Goal: Task Accomplishment & Management: Manage account settings

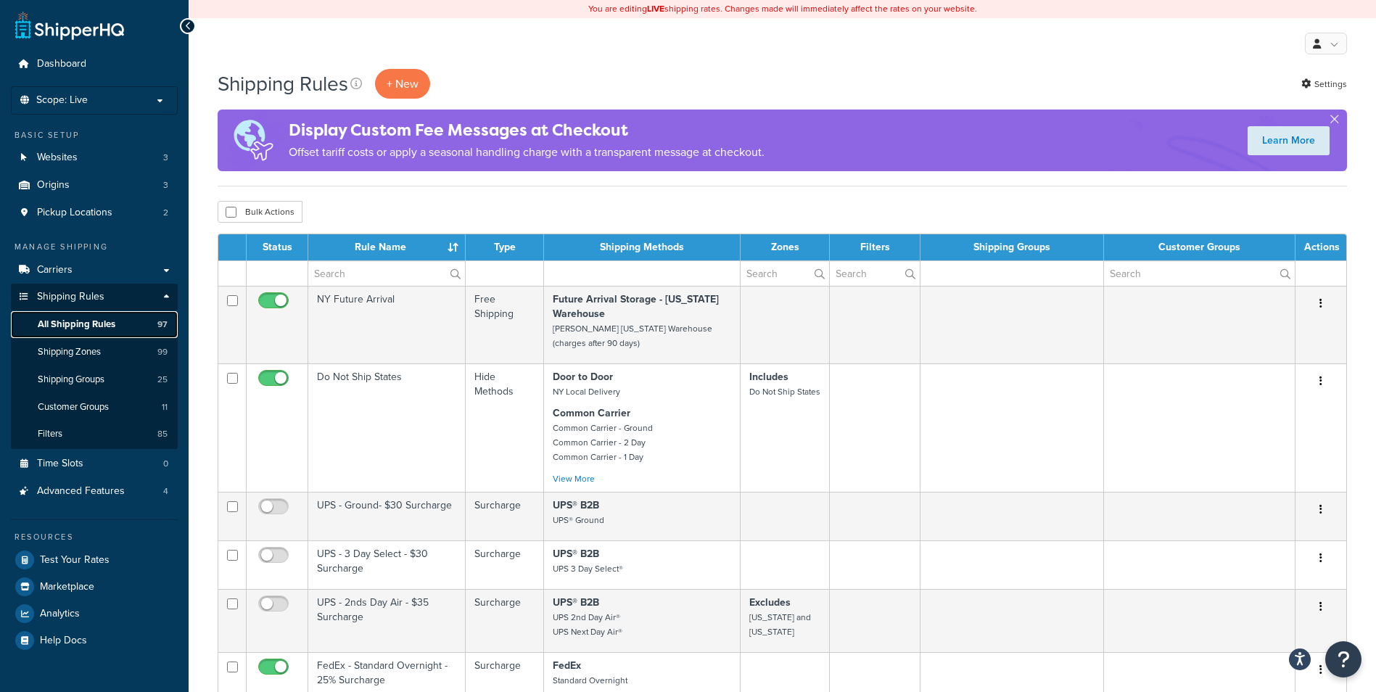
click at [96, 324] on span "All Shipping Rules" at bounding box center [77, 324] width 78 height 12
click at [78, 265] on link "Carriers" at bounding box center [94, 270] width 167 height 27
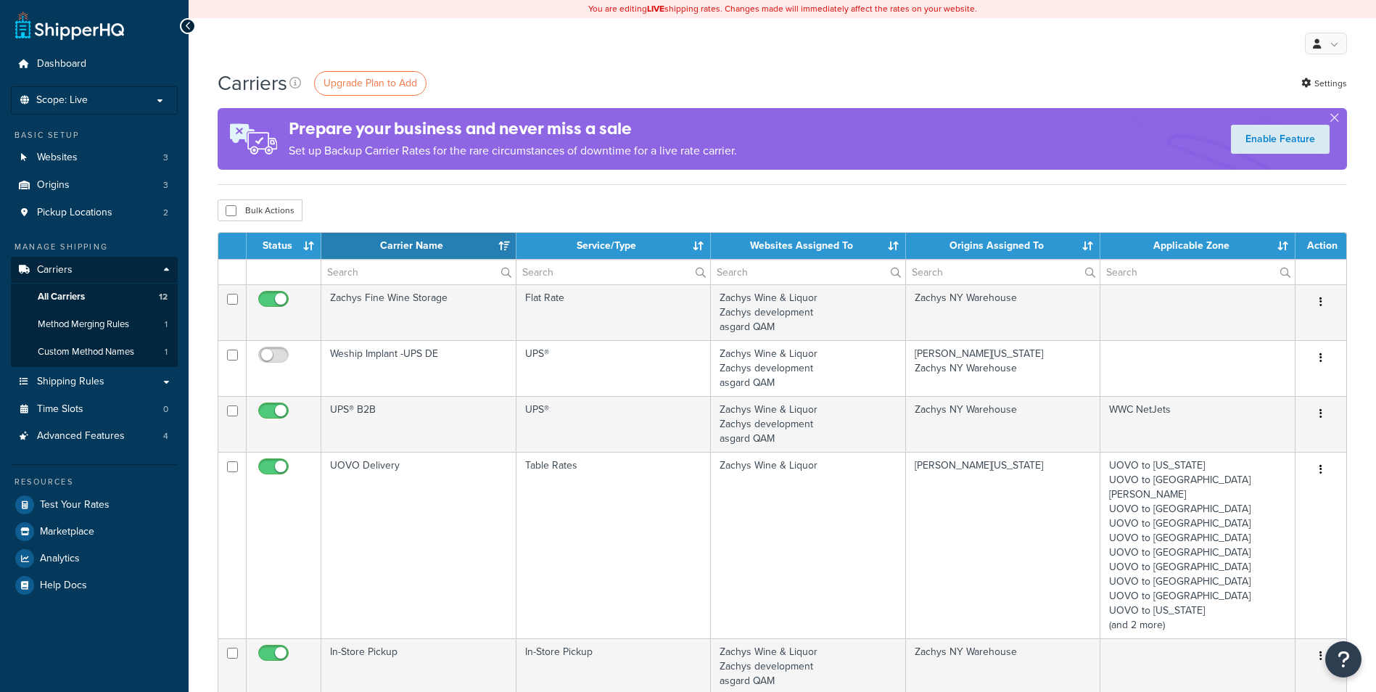
select select "15"
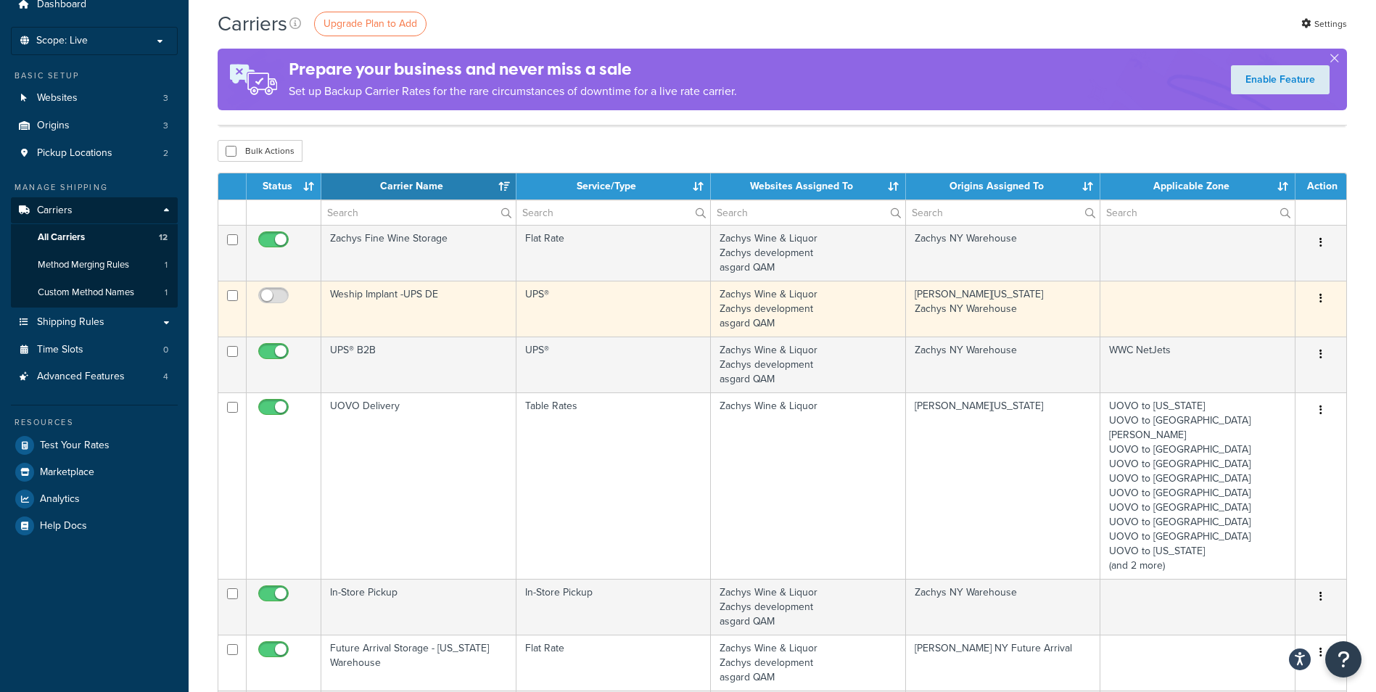
scroll to position [194, 0]
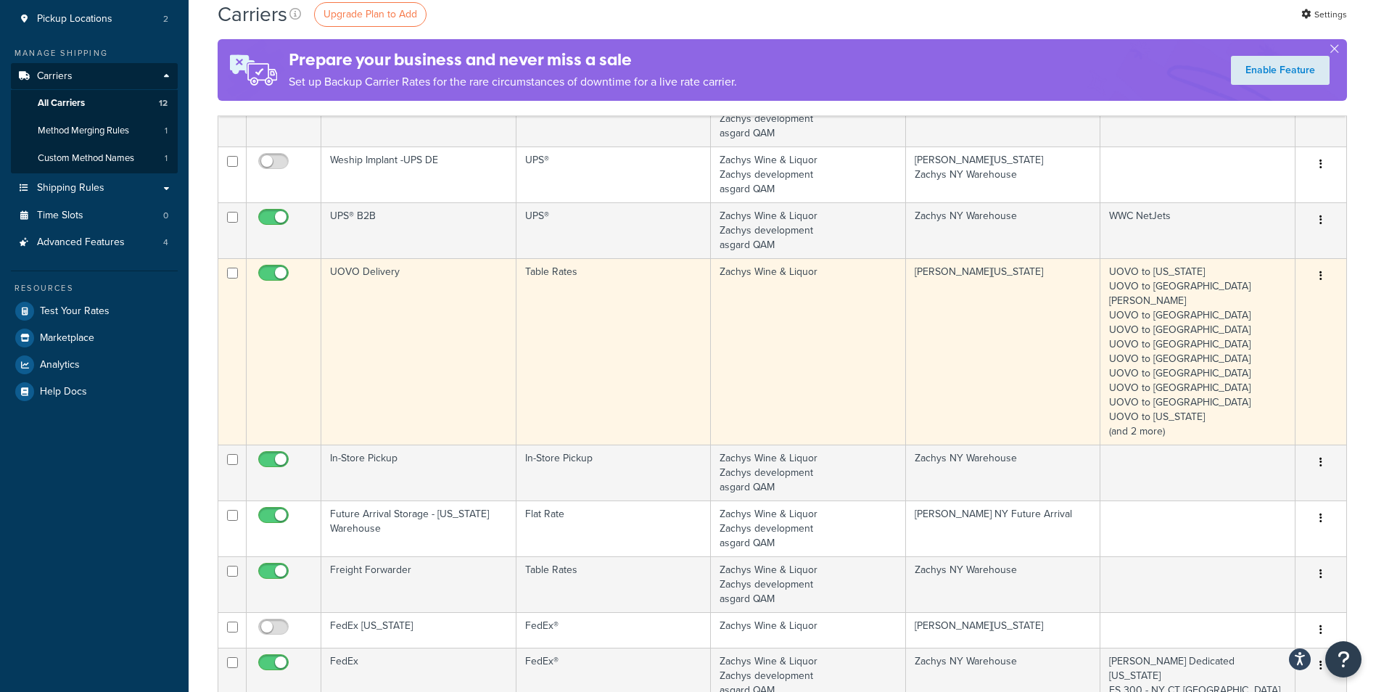
click at [387, 326] on td "UOVO Delivery" at bounding box center [418, 351] width 195 height 186
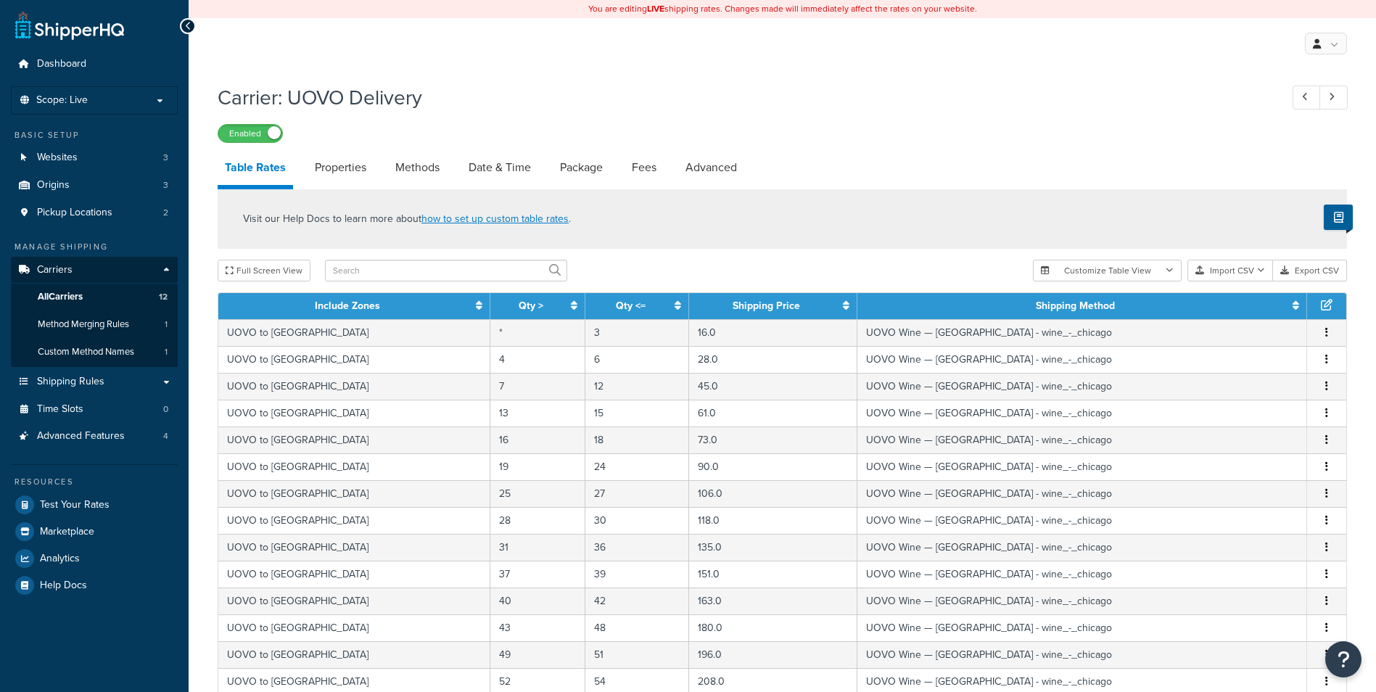
select select "25"
click at [416, 170] on link "Methods" at bounding box center [417, 167] width 59 height 35
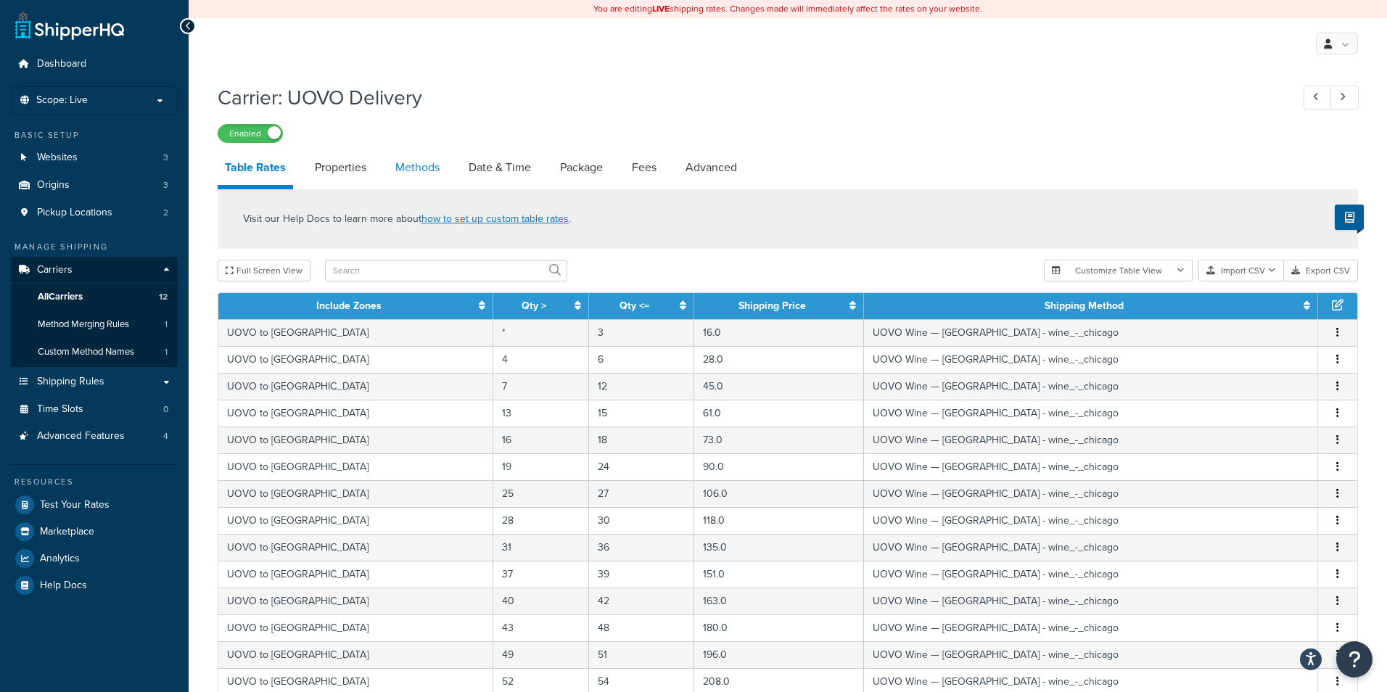
select select "25"
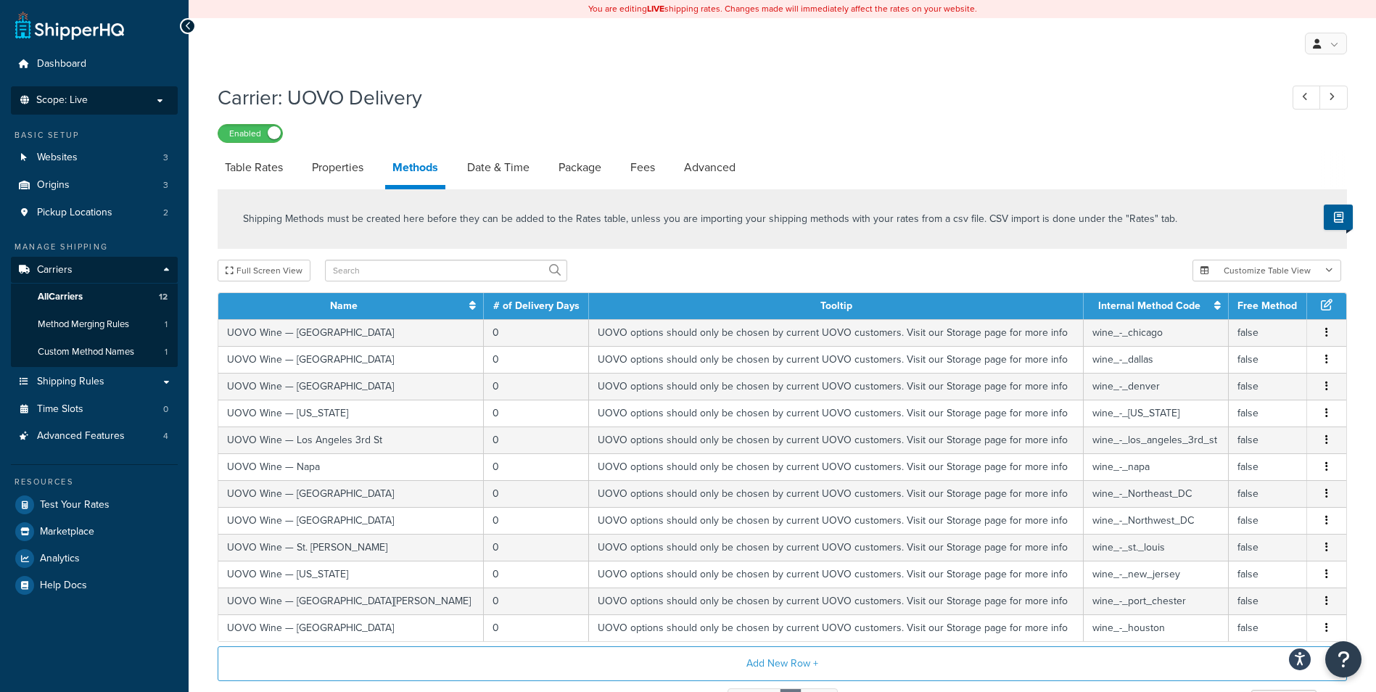
click at [113, 97] on p "Scope: Live" at bounding box center [94, 100] width 154 height 12
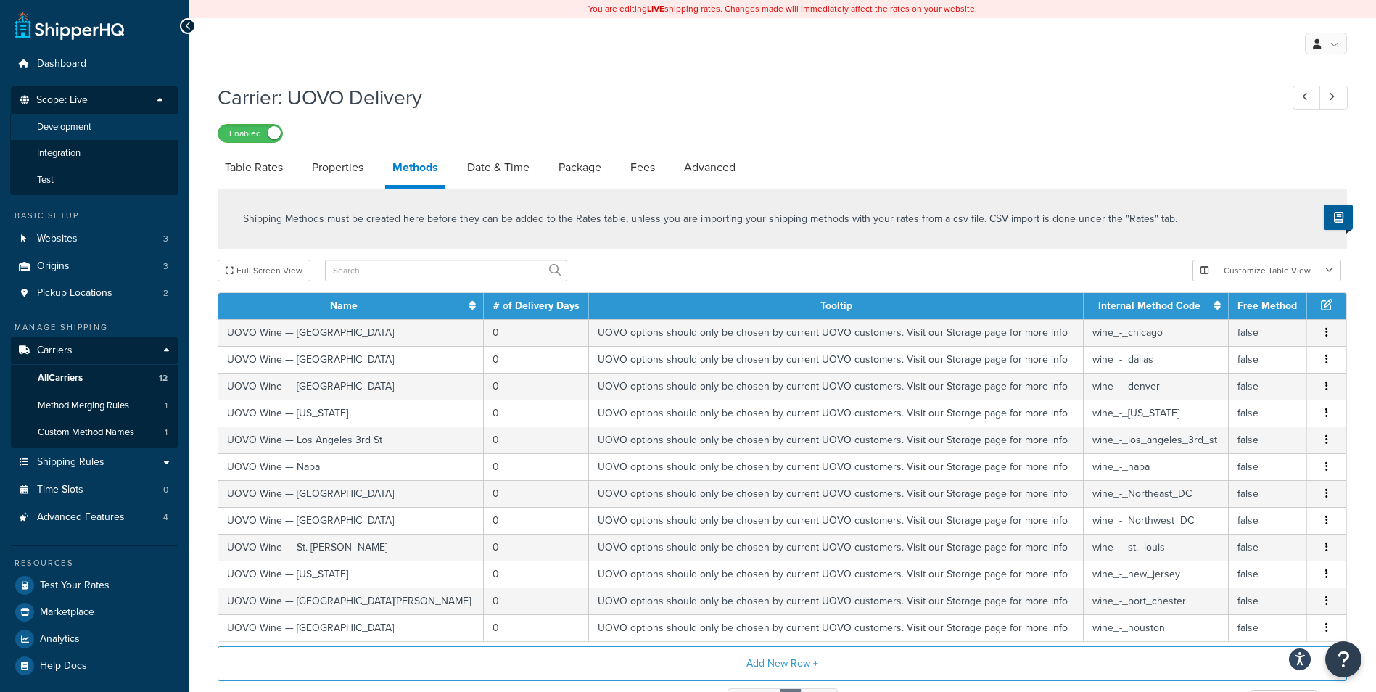
click at [79, 131] on span "Development" at bounding box center [64, 127] width 54 height 12
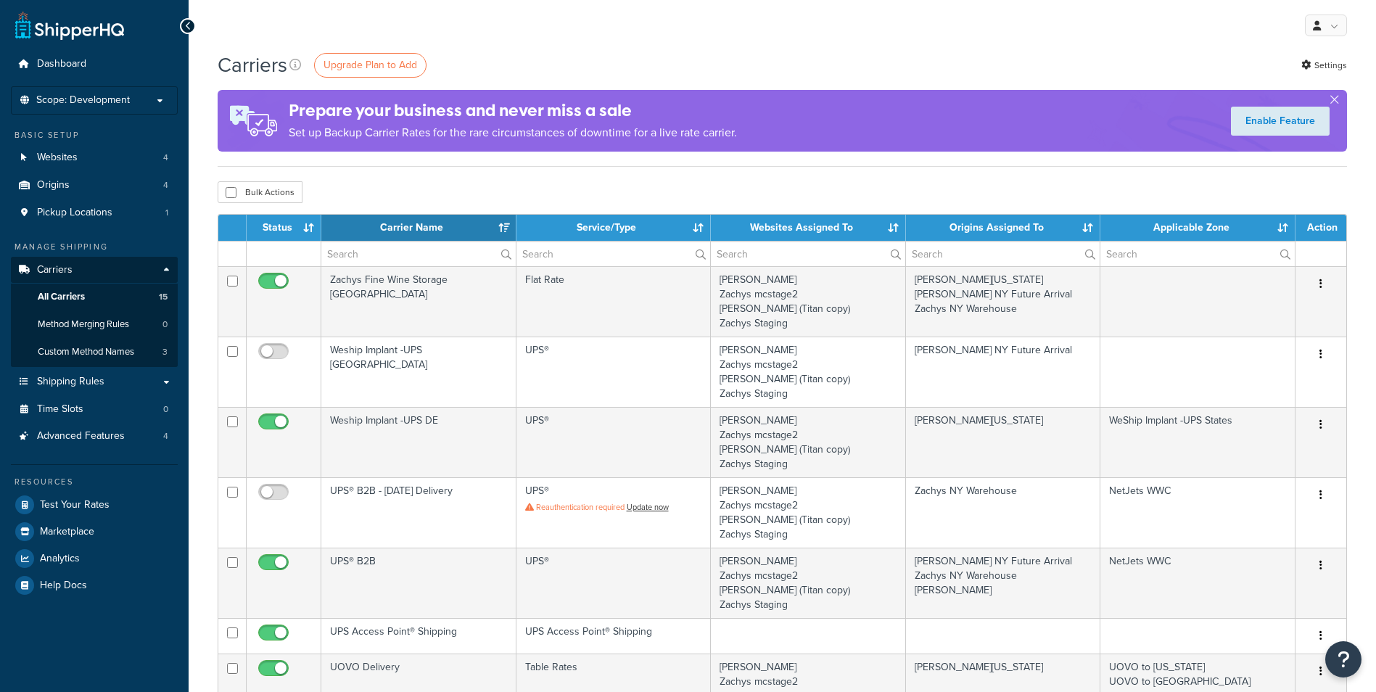
select select "15"
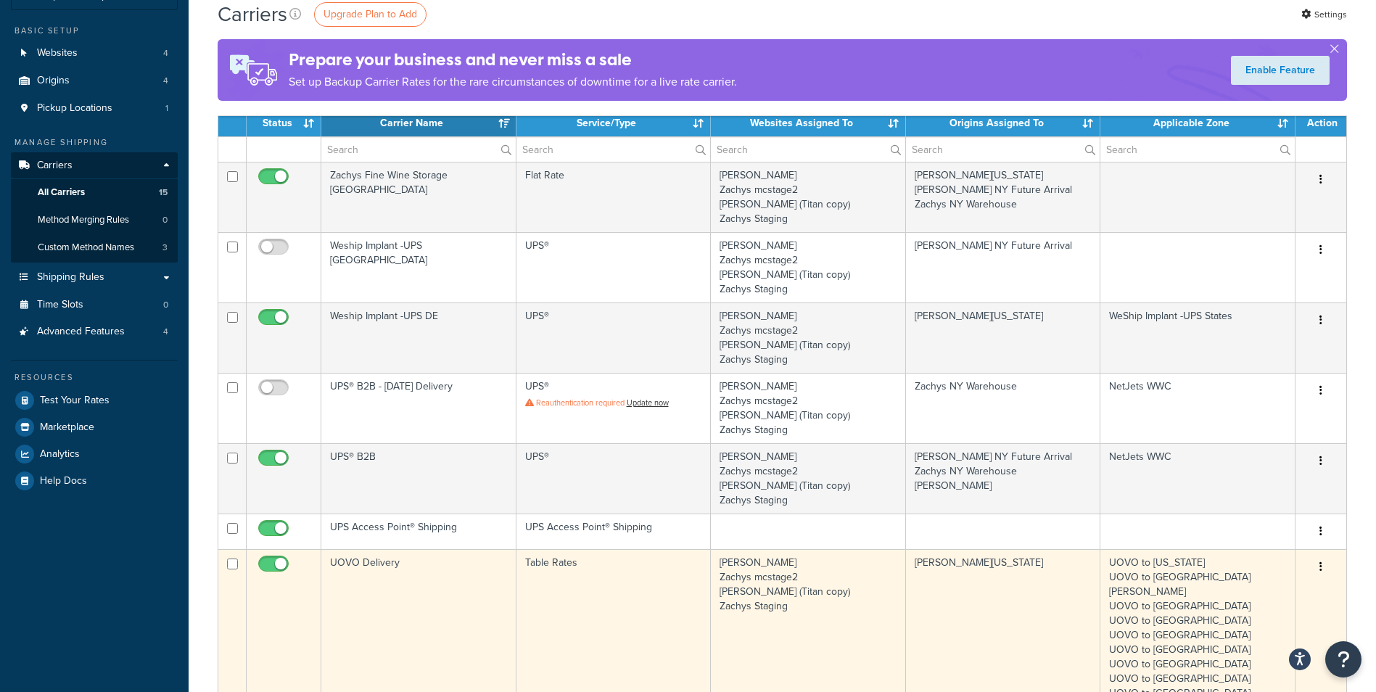
scroll to position [145, 0]
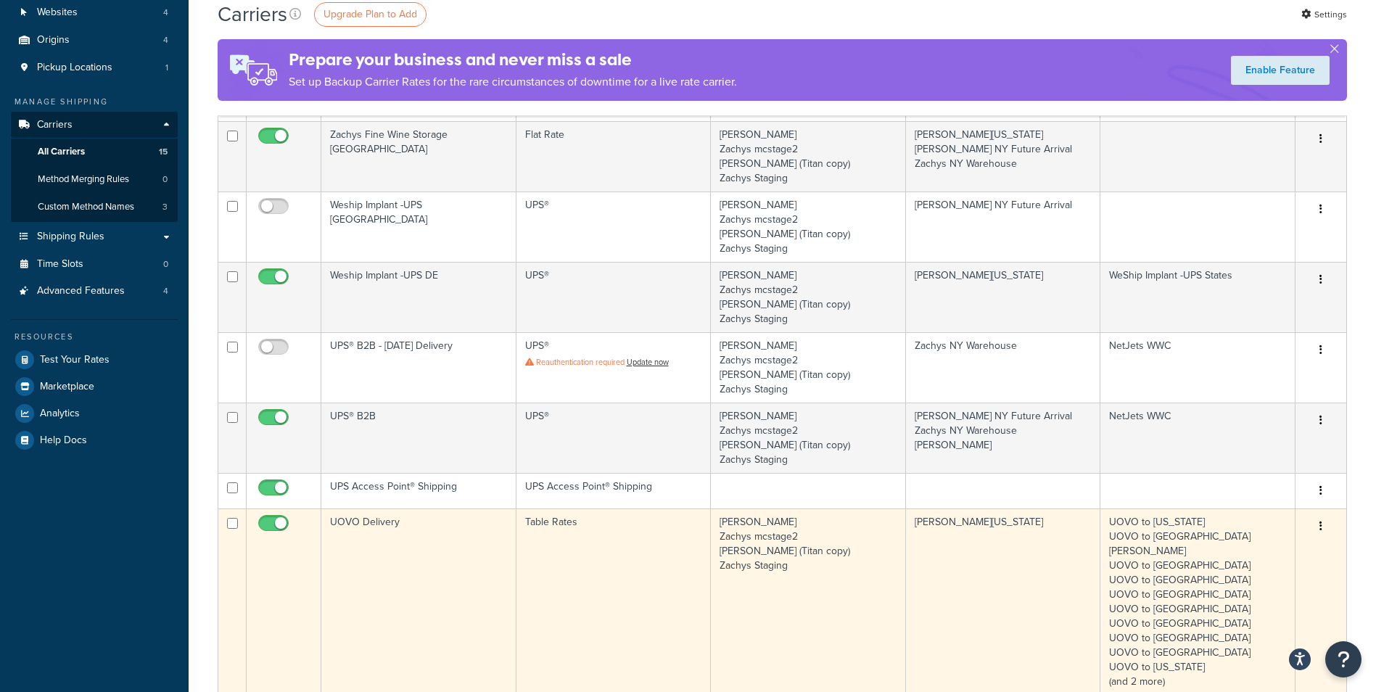
click at [410, 570] on td "UOVO Delivery" at bounding box center [418, 601] width 195 height 186
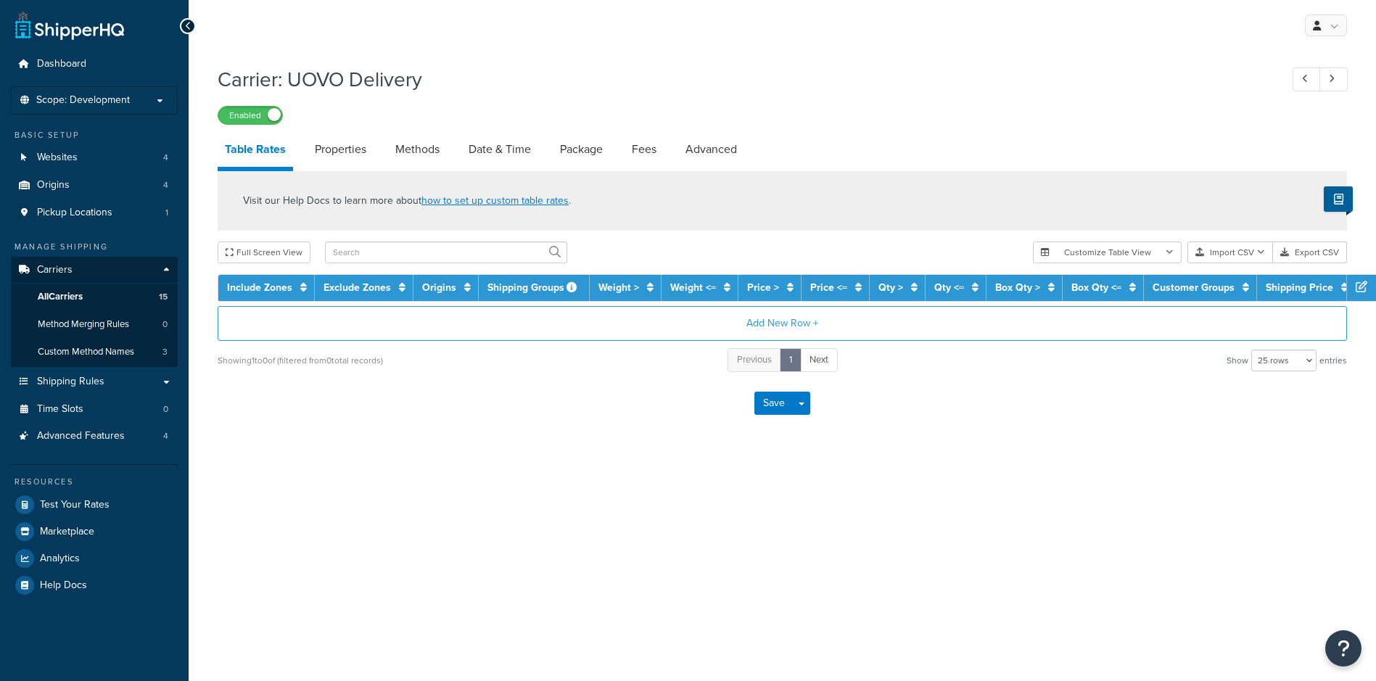
select select "25"
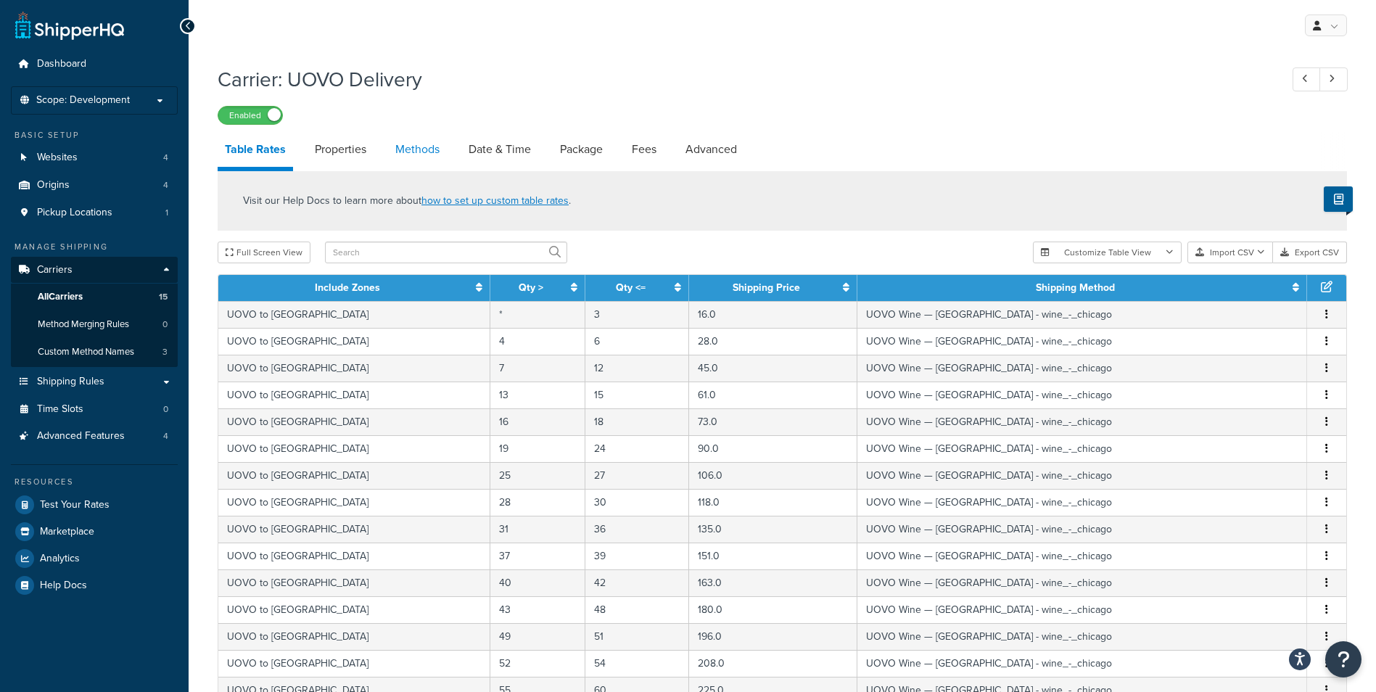
click at [404, 153] on link "Methods" at bounding box center [417, 149] width 59 height 35
select select "25"
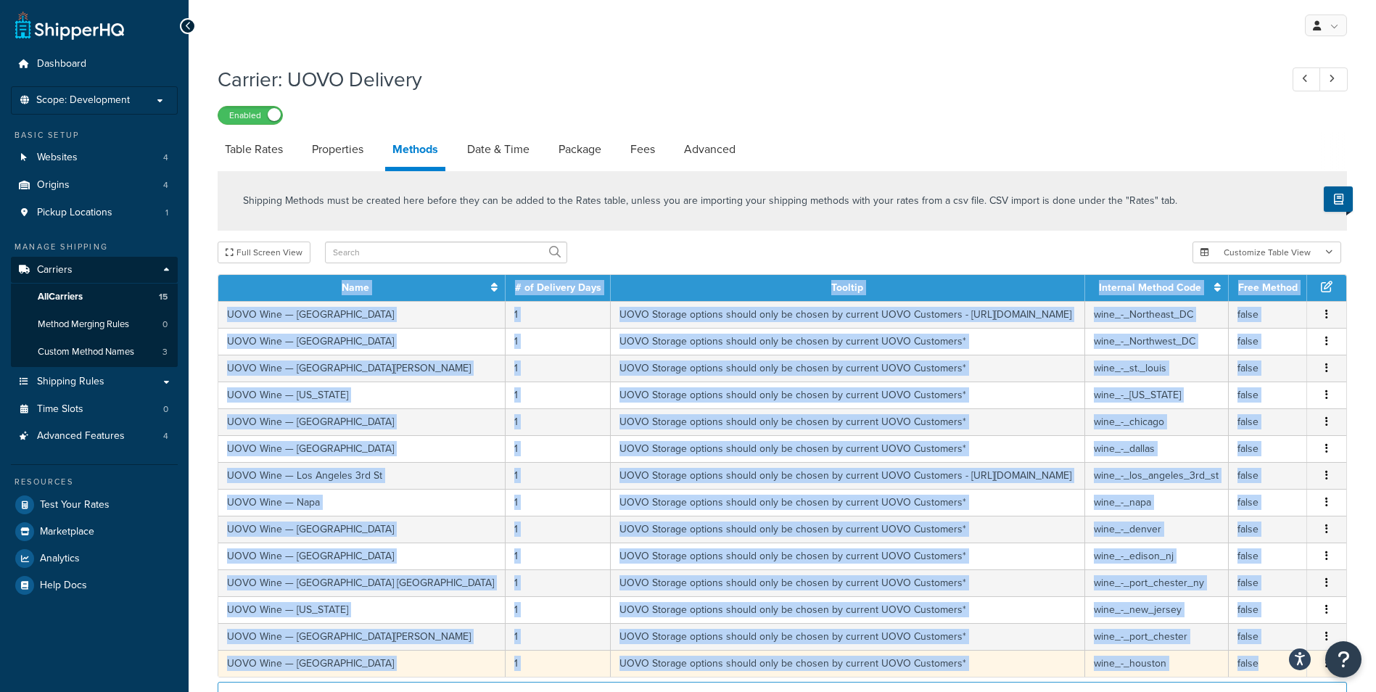
drag, startPoint x: 228, startPoint y: 294, endPoint x: 1292, endPoint y: 671, distance: 1128.1
click at [1292, 671] on table "Name # of Delivery Days Tooltip Internal Method Code Free Method UOVO Wine — [G…" at bounding box center [782, 475] width 1129 height 403
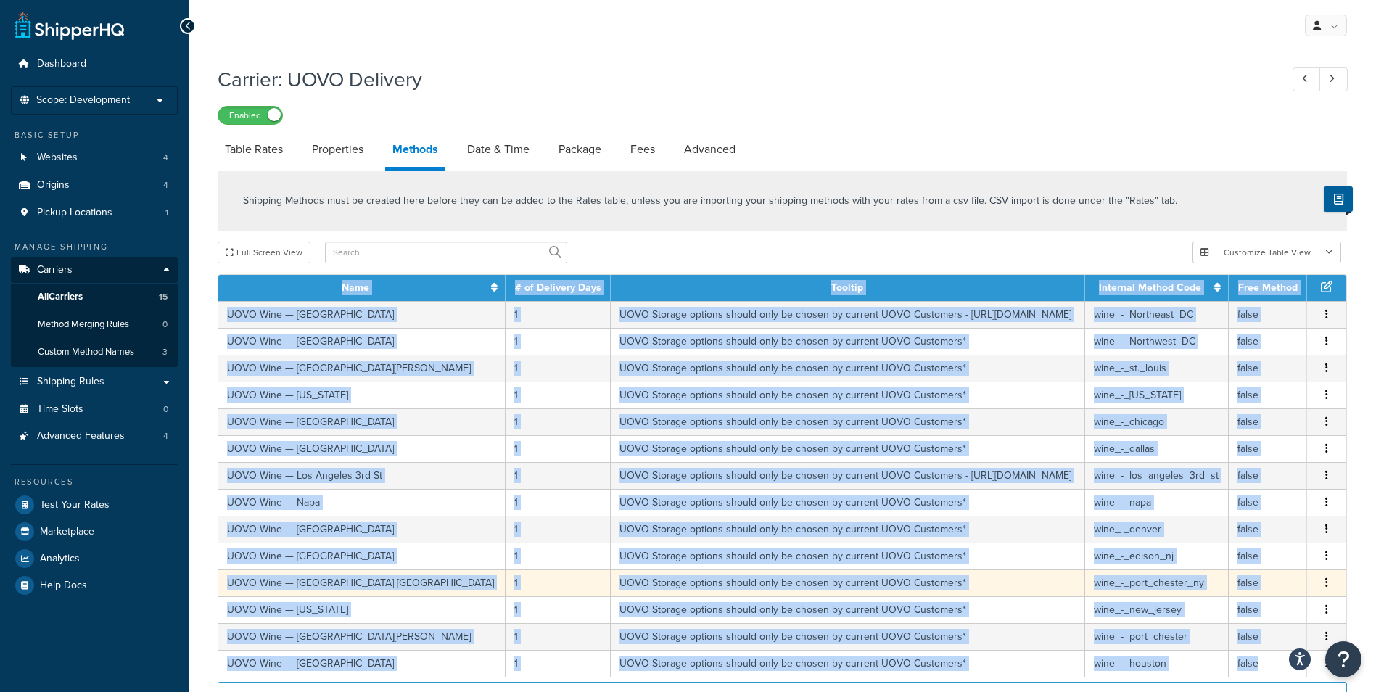
scroll to position [145, 0]
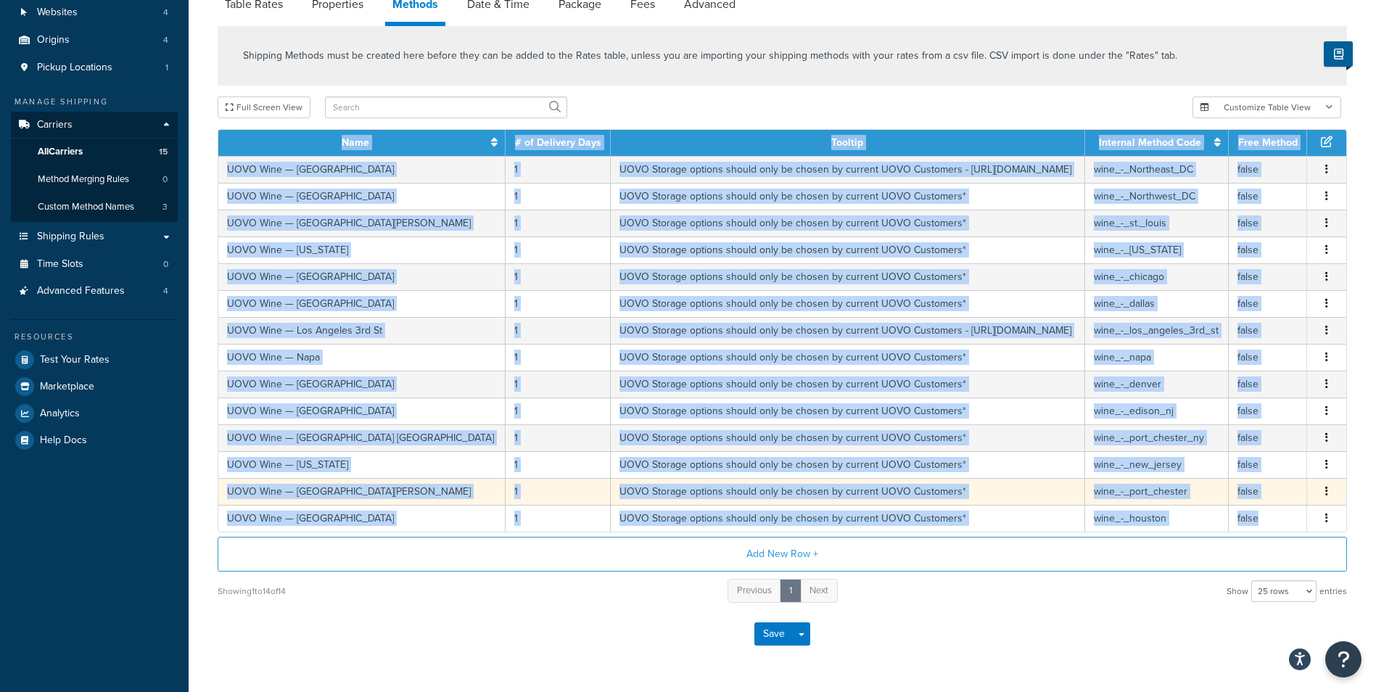
copy table "Lore # ip Dolorsit Amet Consect Adipisci Elitse Doei Temp Incidi UTLA Etdo — Ma…"
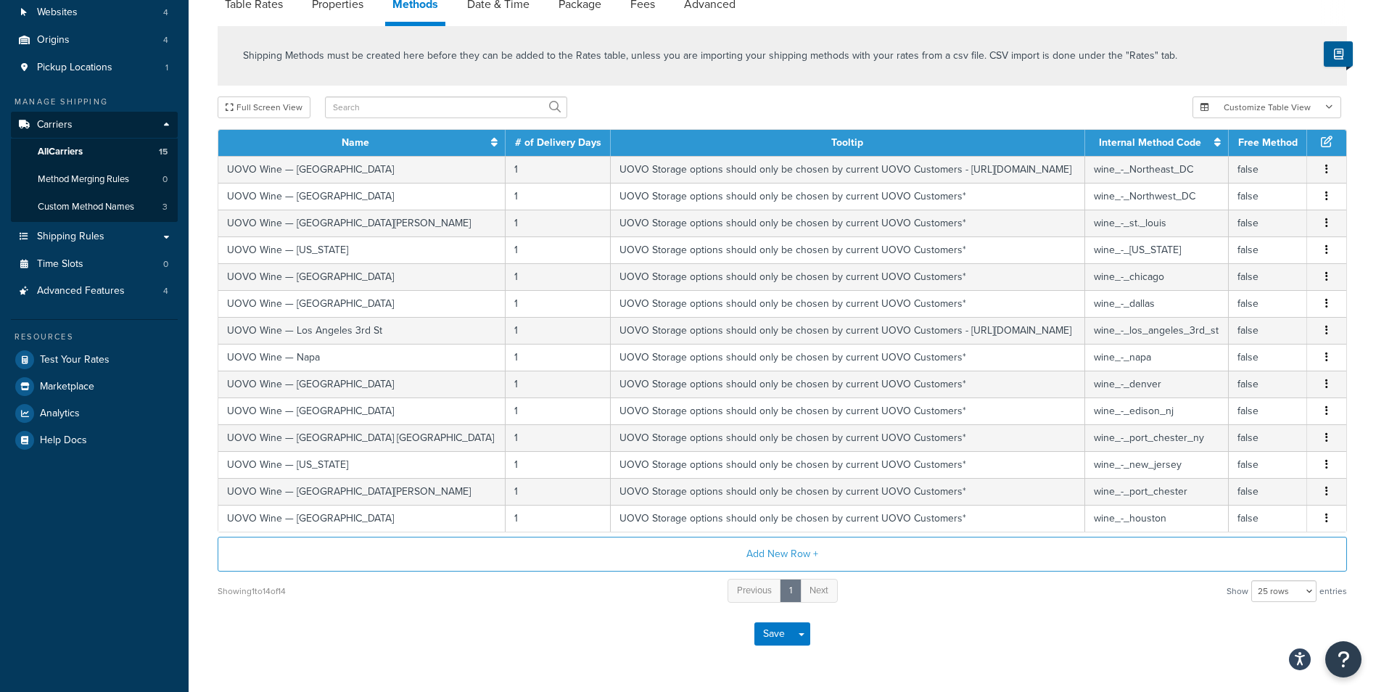
drag, startPoint x: 400, startPoint y: 638, endPoint x: 416, endPoint y: 648, distance: 18.5
click at [401, 643] on div "Save Save Dropdown Save and Edit" at bounding box center [782, 633] width 1129 height 59
